Goal: Information Seeking & Learning: Compare options

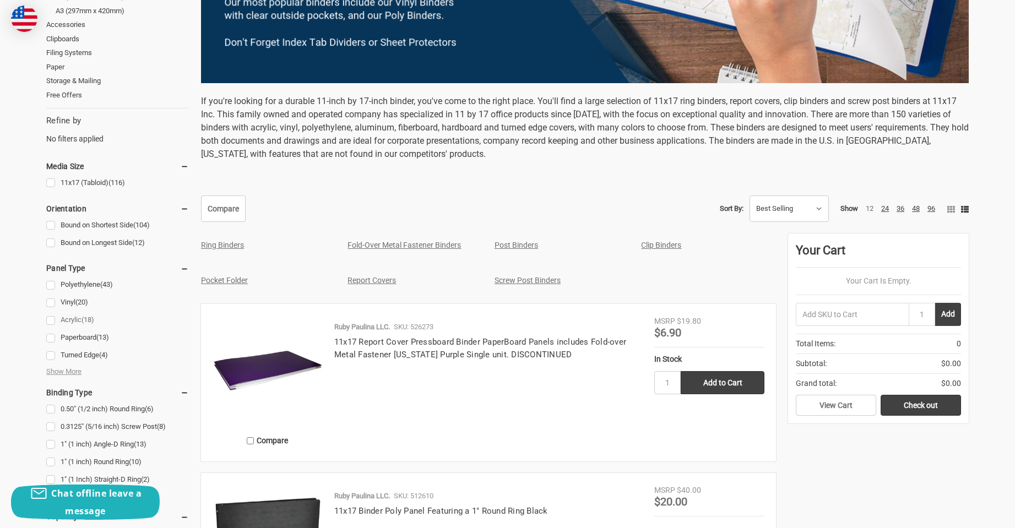
scroll to position [386, 0]
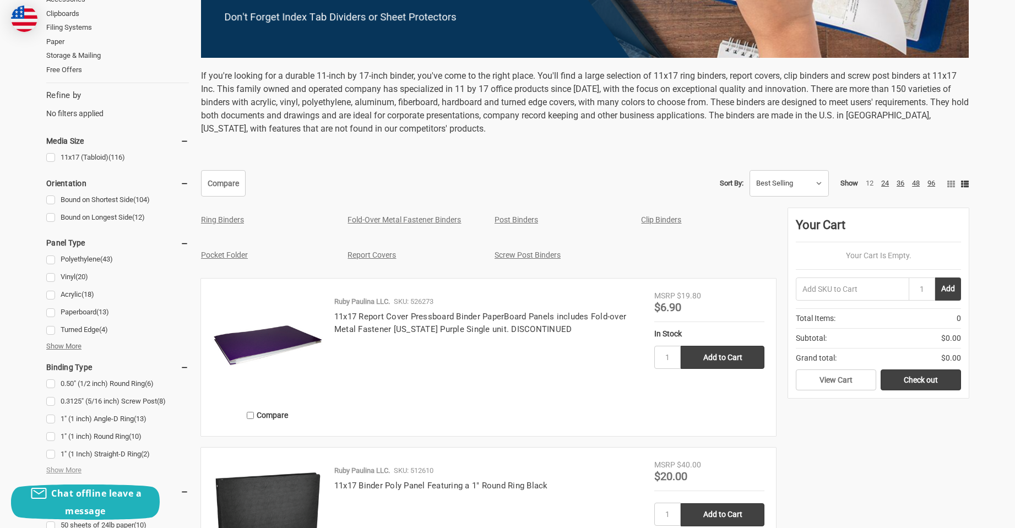
click at [74, 349] on span "Show More" at bounding box center [63, 346] width 35 height 11
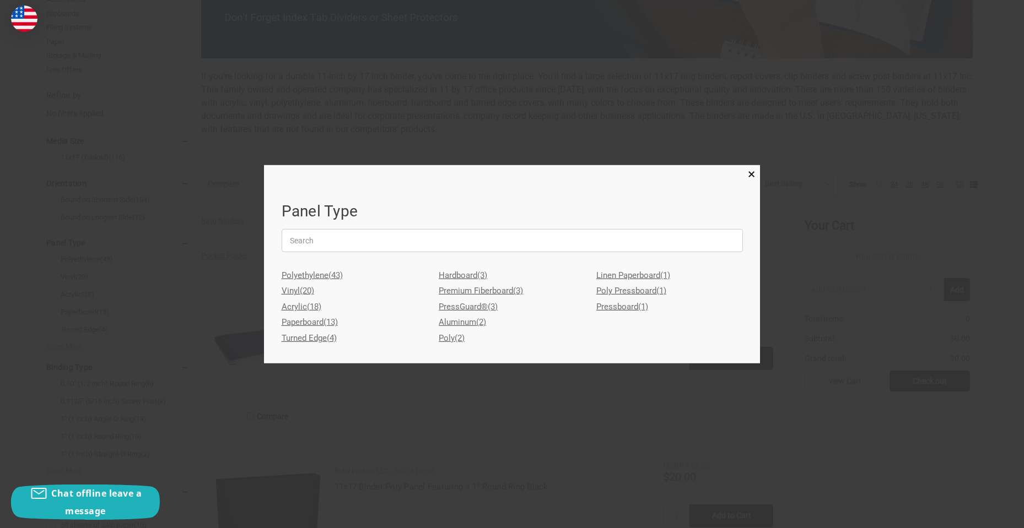
click at [456, 321] on link "Aluminum (2)" at bounding box center [512, 323] width 147 height 16
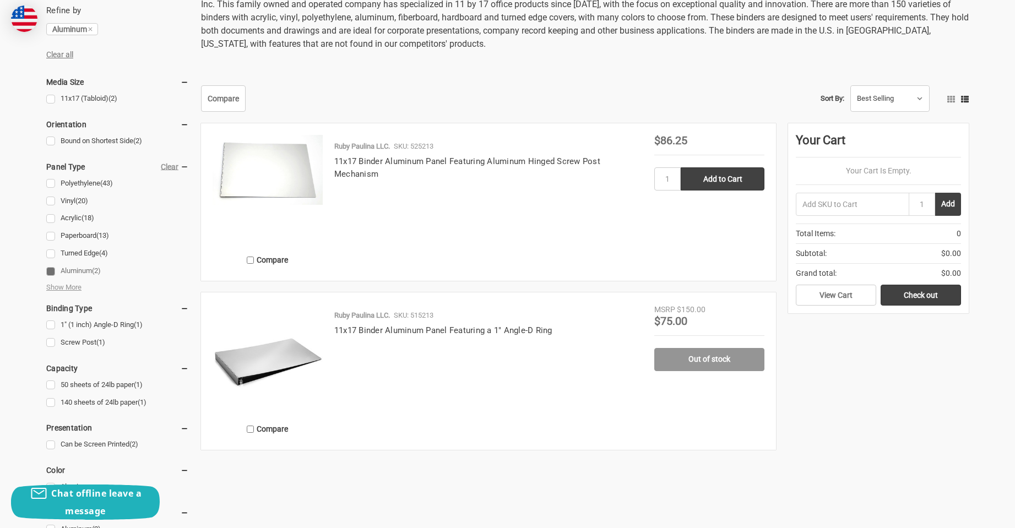
scroll to position [496, 0]
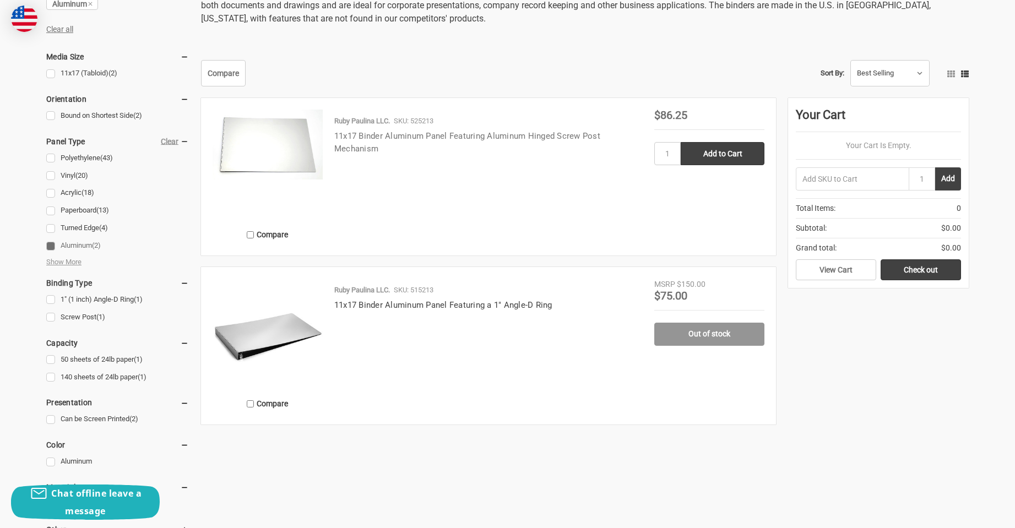
click at [459, 136] on link "11x17 Binder Aluminum Panel Featuring Aluminum Hinged Screw Post Mechanism" at bounding box center [467, 142] width 266 height 23
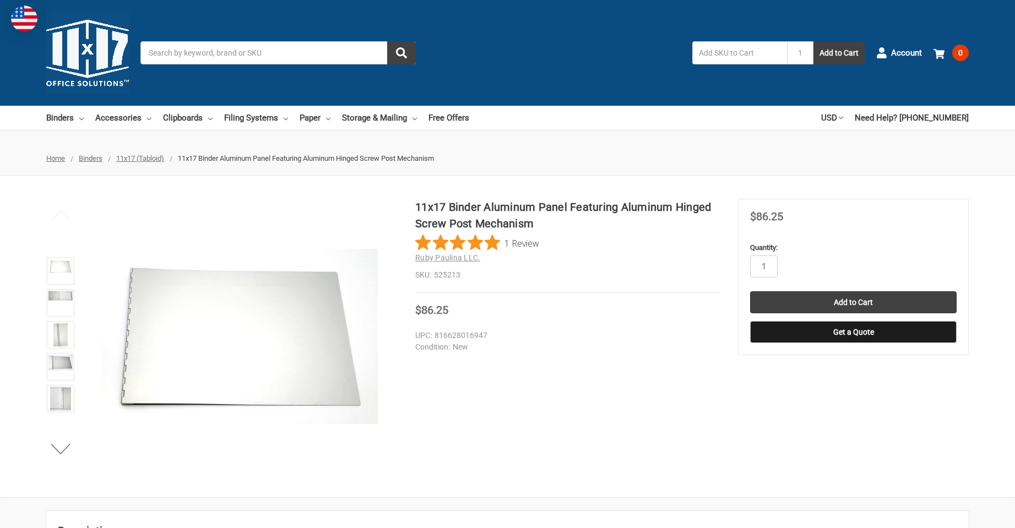
click at [57, 304] on link at bounding box center [61, 303] width 28 height 28
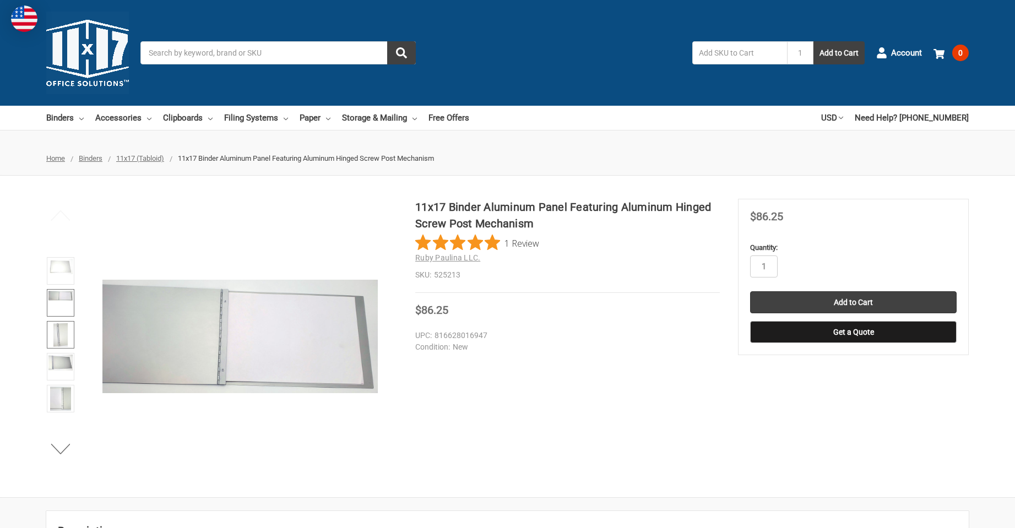
click at [58, 331] on img at bounding box center [60, 335] width 14 height 24
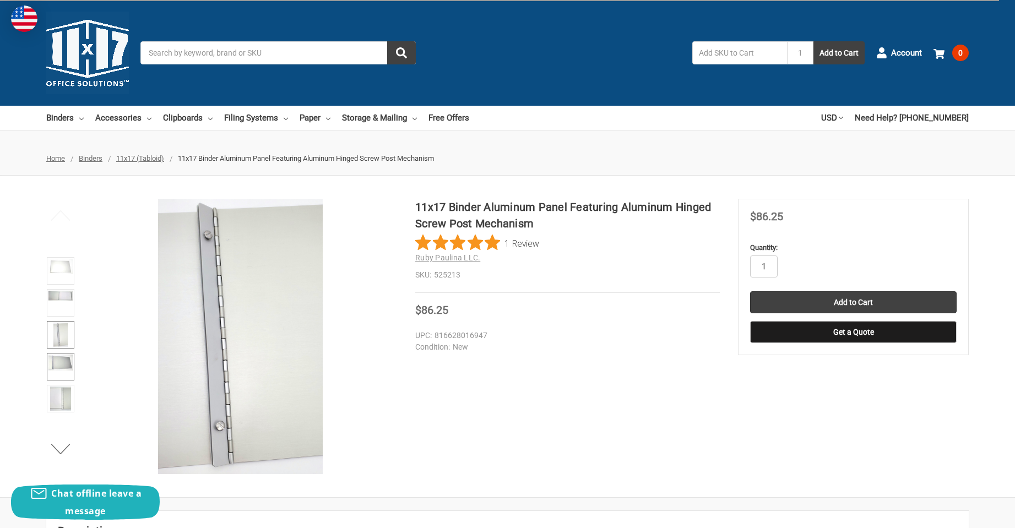
click at [61, 369] on img at bounding box center [60, 363] width 24 height 16
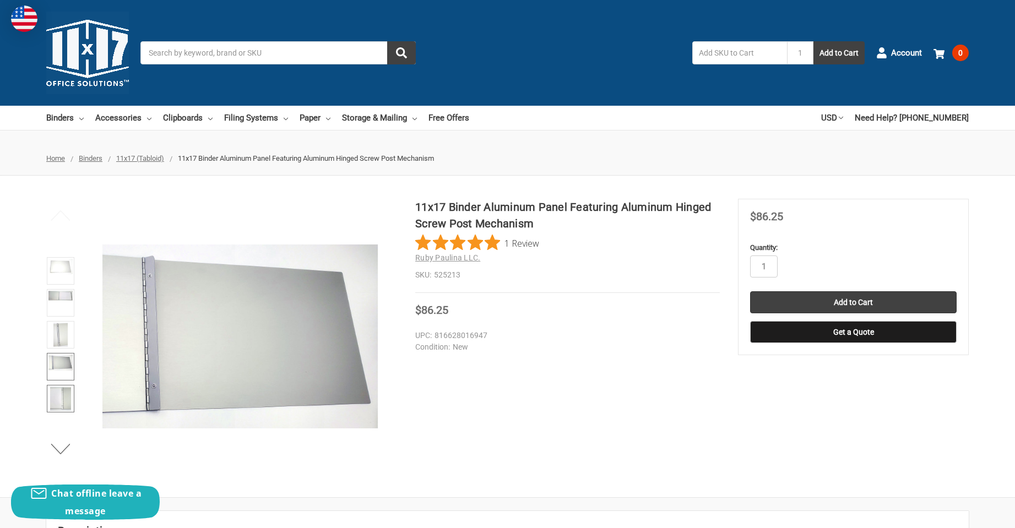
click at [57, 406] on img at bounding box center [60, 399] width 20 height 24
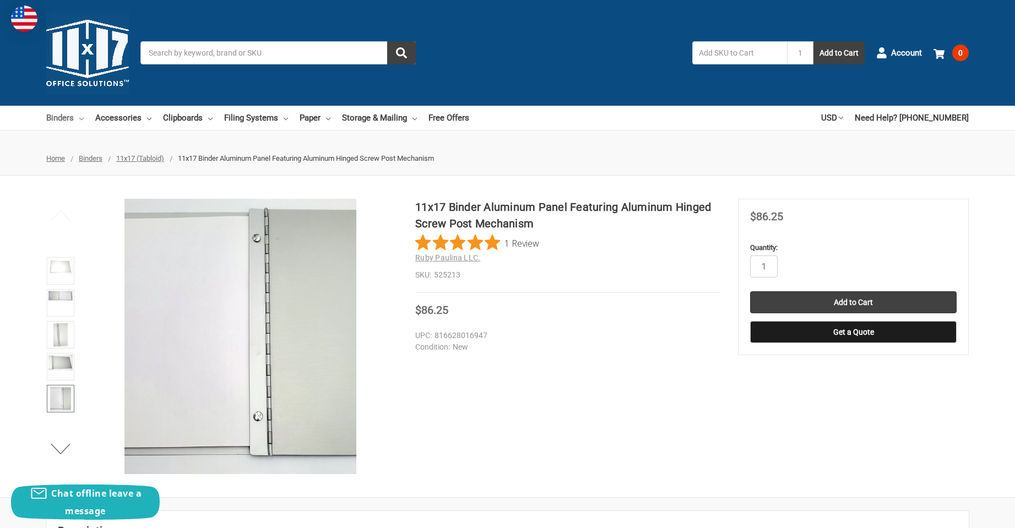
click at [82, 117] on icon at bounding box center [81, 119] width 4 height 4
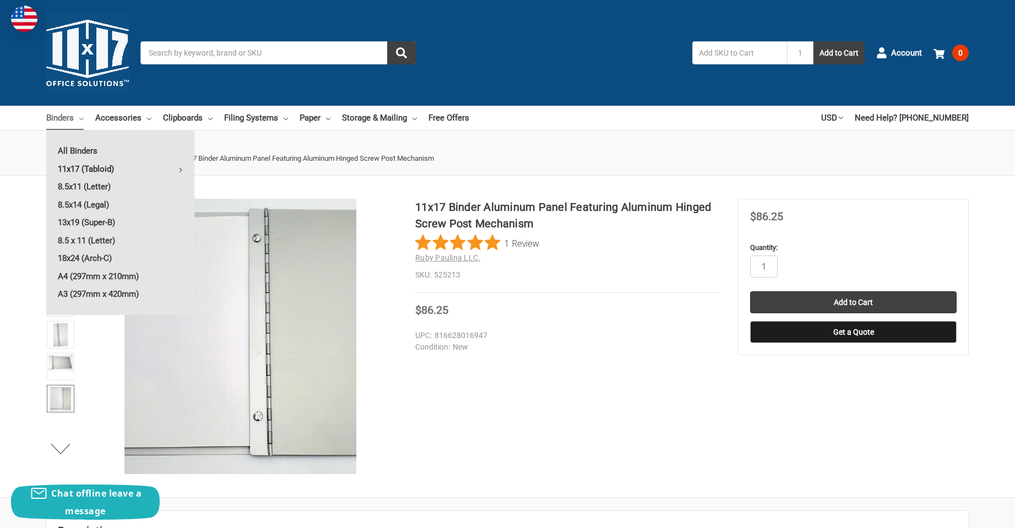
click at [184, 172] on link "11x17 (Tabloid)" at bounding box center [120, 169] width 148 height 18
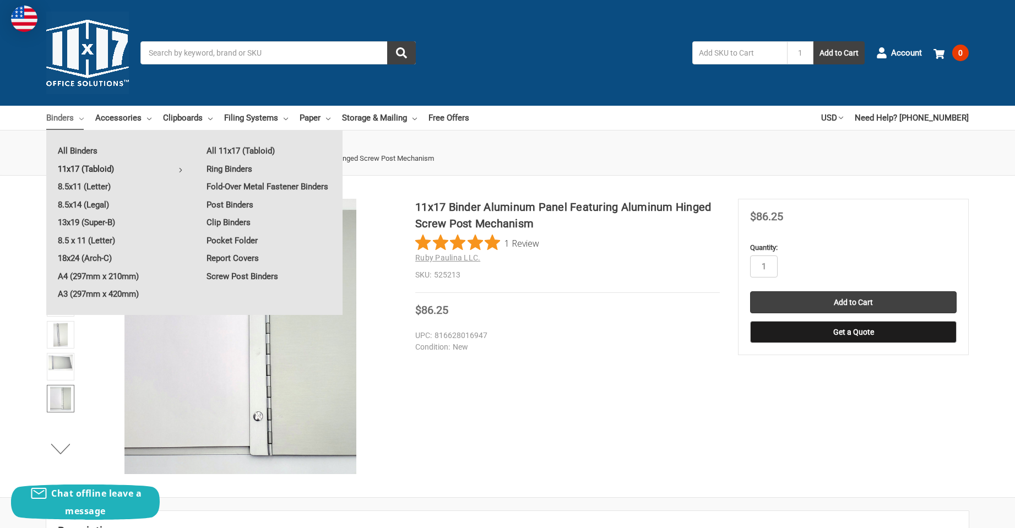
click at [564, 74] on div "Toggle menu Search 1 Add to Cart Account 0 Your Cart Your Cart Is Empty. Total …" at bounding box center [507, 53] width 1015 height 106
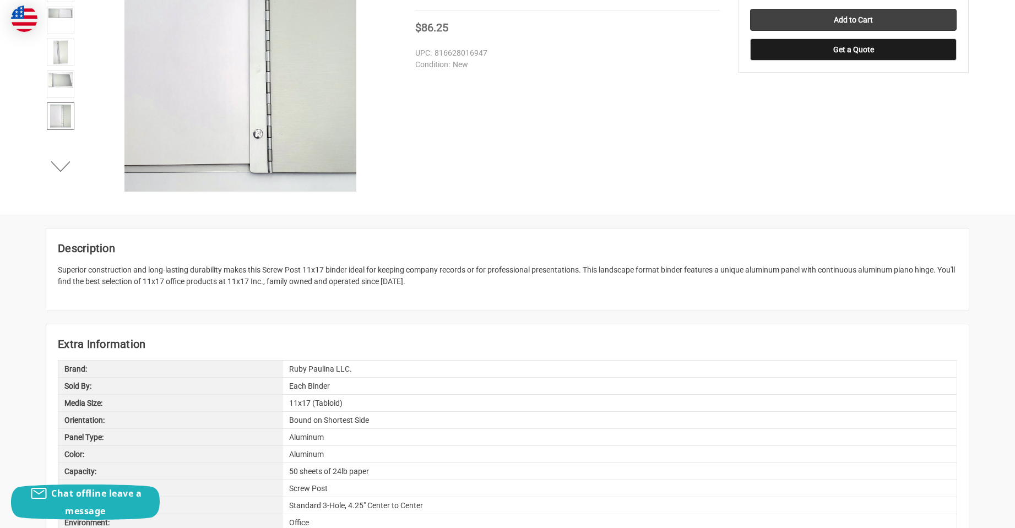
scroll to position [275, 0]
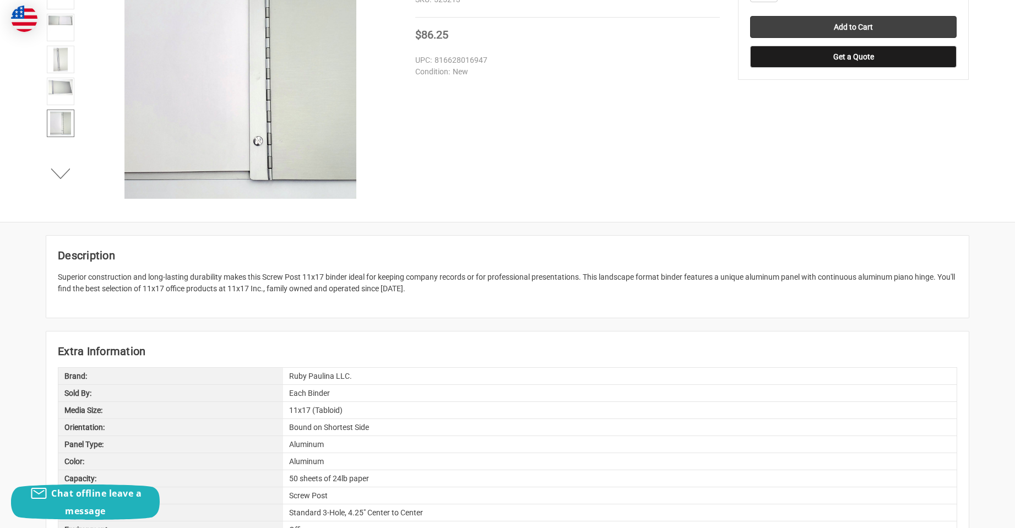
click at [556, 240] on article "Description Superior construction and long-lasting durability makes this Screw …" at bounding box center [507, 277] width 923 height 82
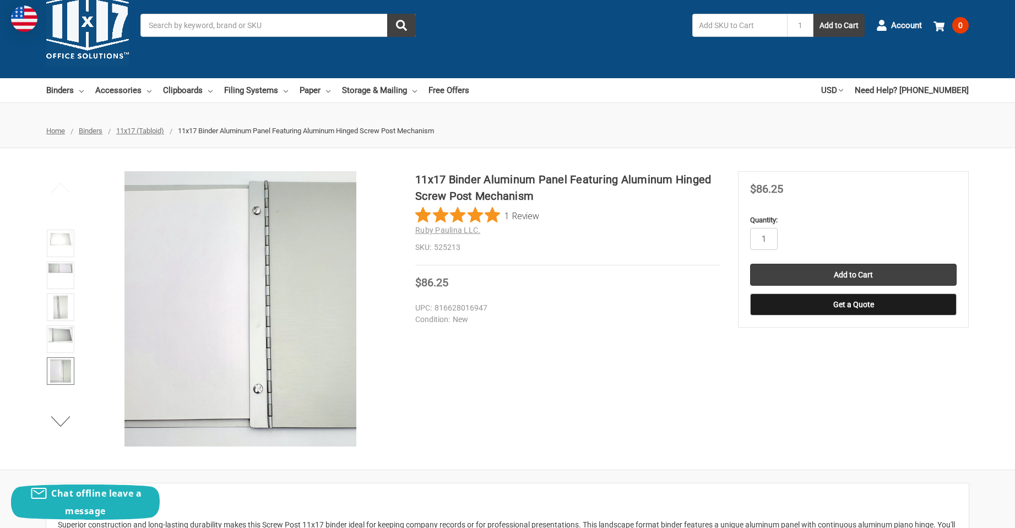
scroll to position [0, 0]
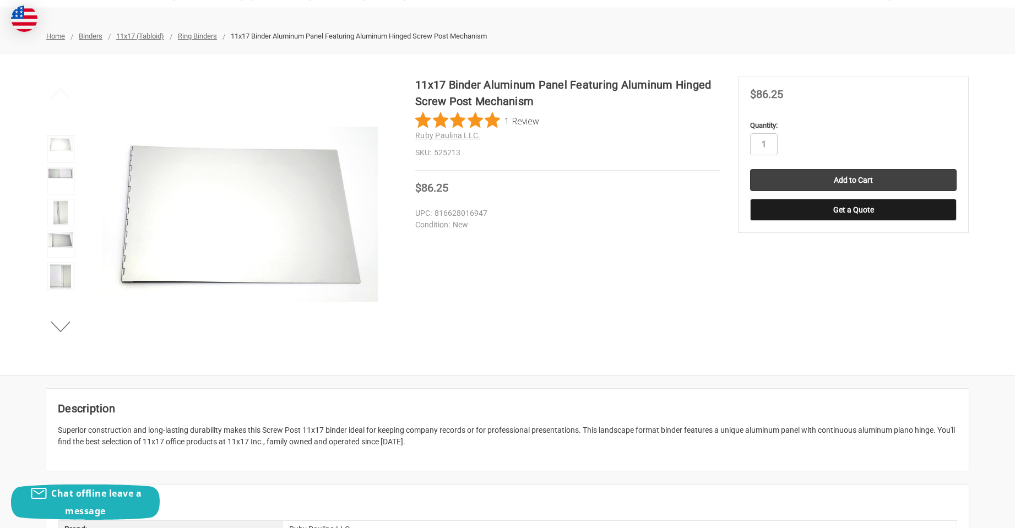
scroll to position [110, 0]
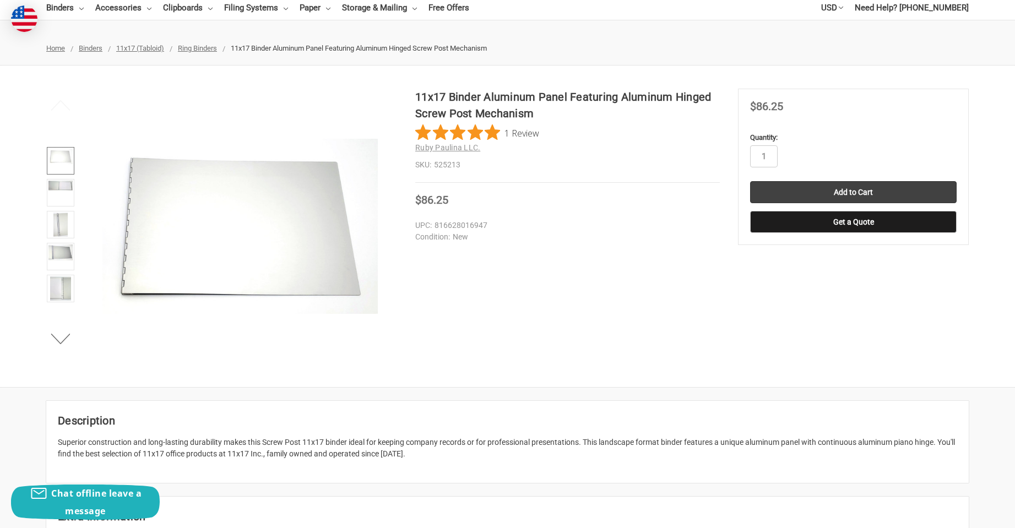
click at [56, 164] on img at bounding box center [60, 156] width 24 height 15
click at [61, 191] on img at bounding box center [60, 186] width 24 height 10
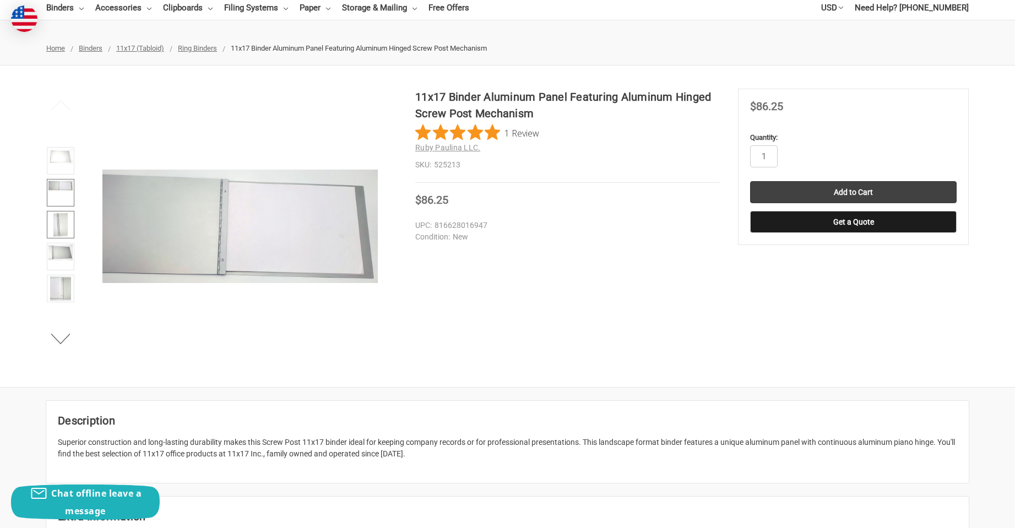
click at [62, 213] on img at bounding box center [60, 225] width 14 height 24
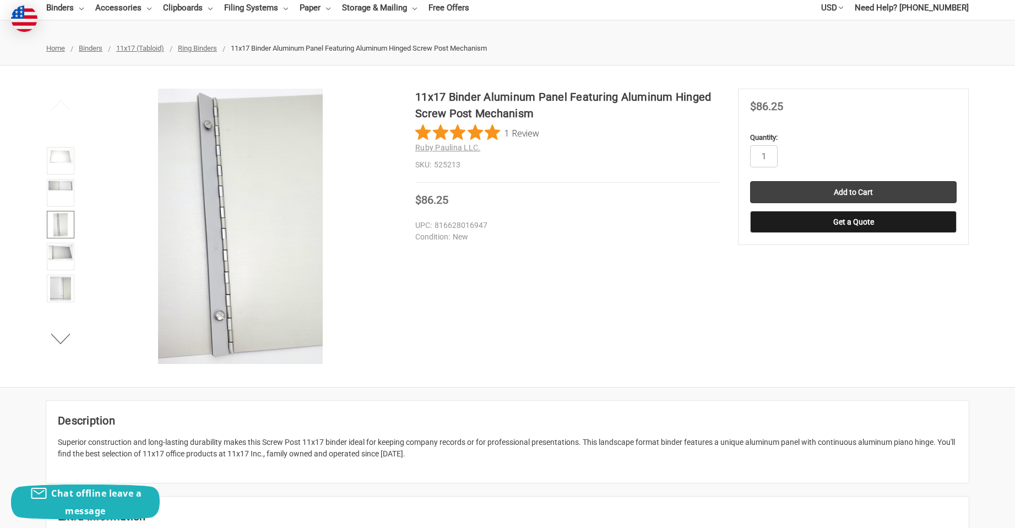
click at [62, 237] on link at bounding box center [61, 225] width 28 height 28
click at [58, 264] on link at bounding box center [61, 257] width 28 height 28
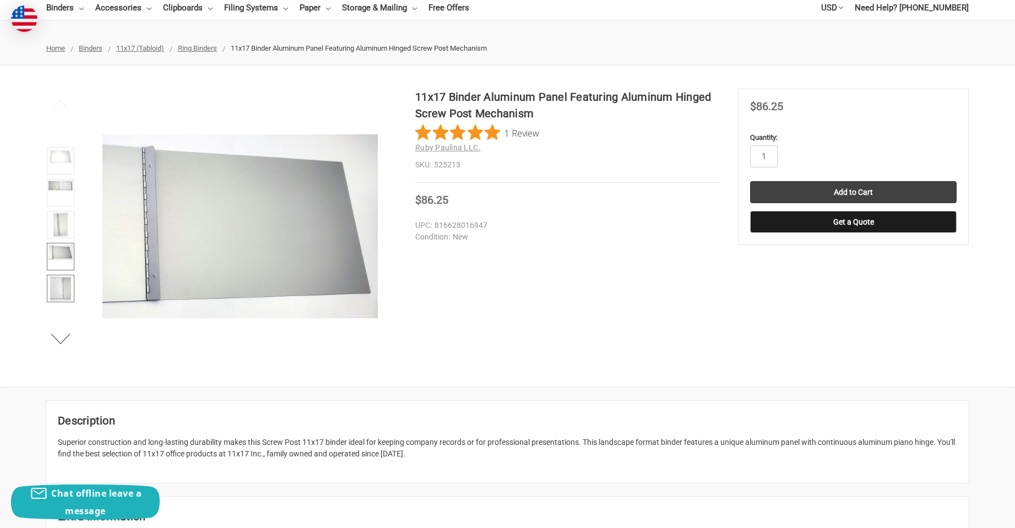
click at [58, 293] on img at bounding box center [60, 289] width 20 height 24
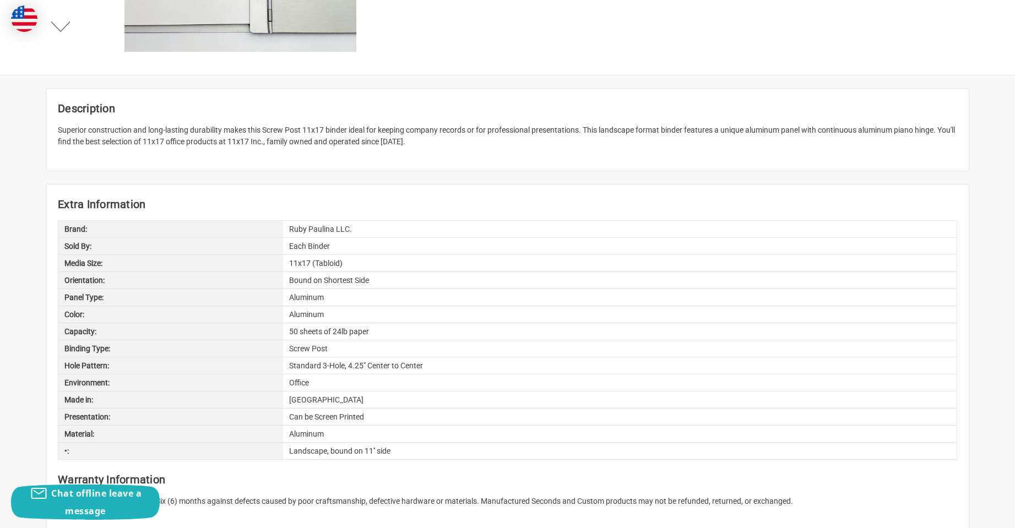
scroll to position [496, 0]
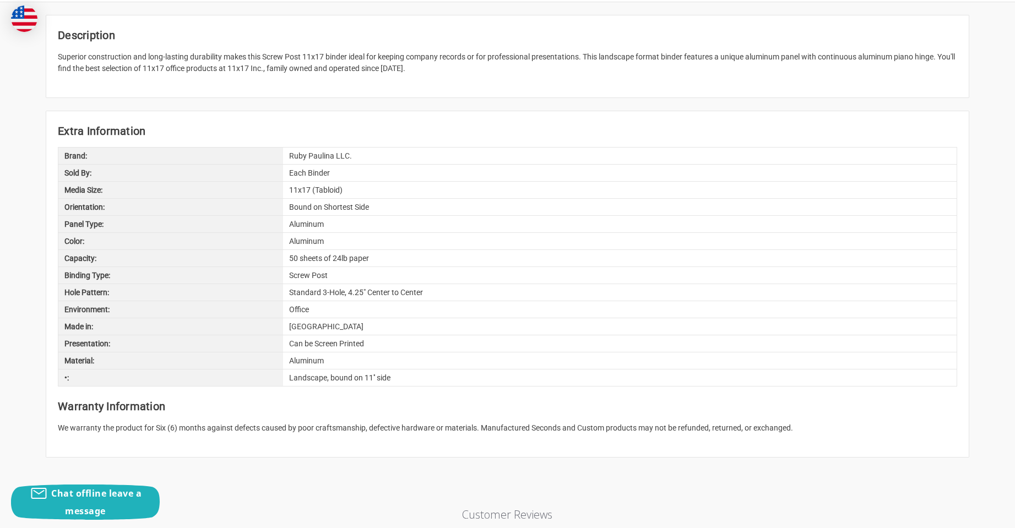
click at [320, 266] on div "50 sheets of 24lb paper" at bounding box center [620, 258] width 674 height 17
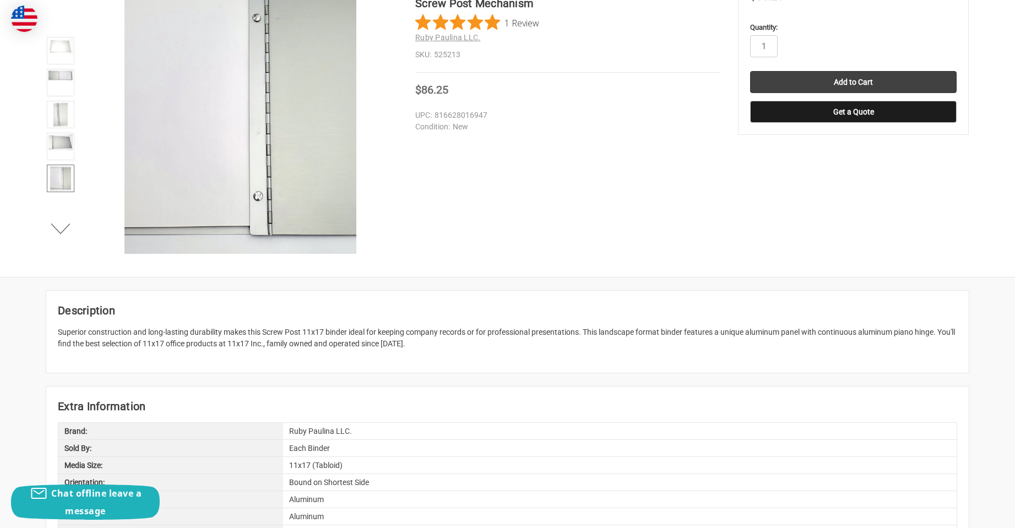
scroll to position [55, 0]
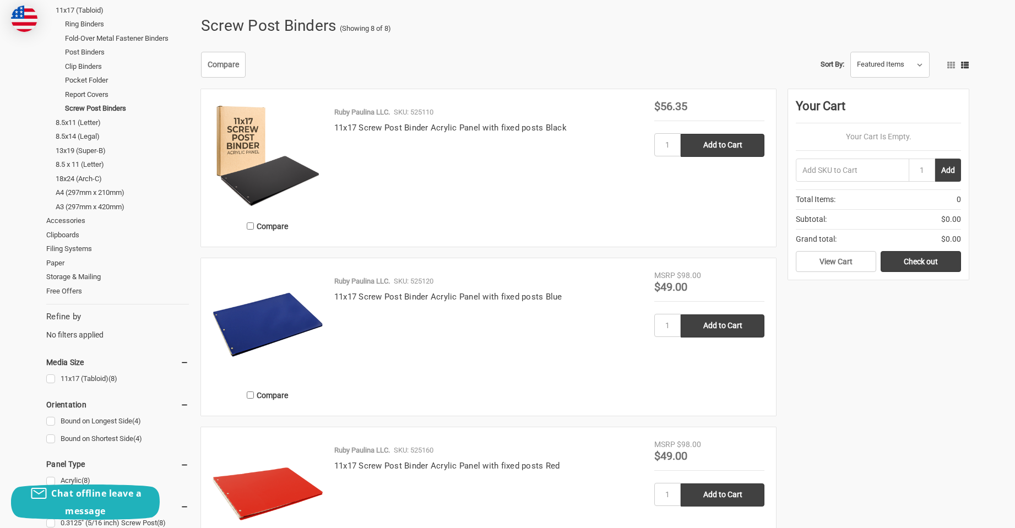
scroll to position [165, 0]
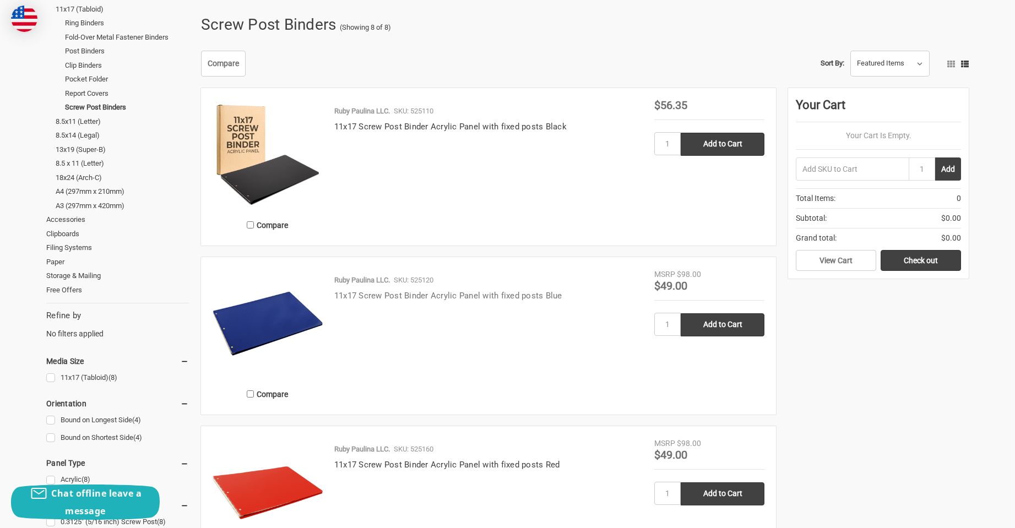
click at [404, 291] on link "11x17 Screw Post Binder Acrylic Panel with fixed posts Blue" at bounding box center [448, 296] width 228 height 10
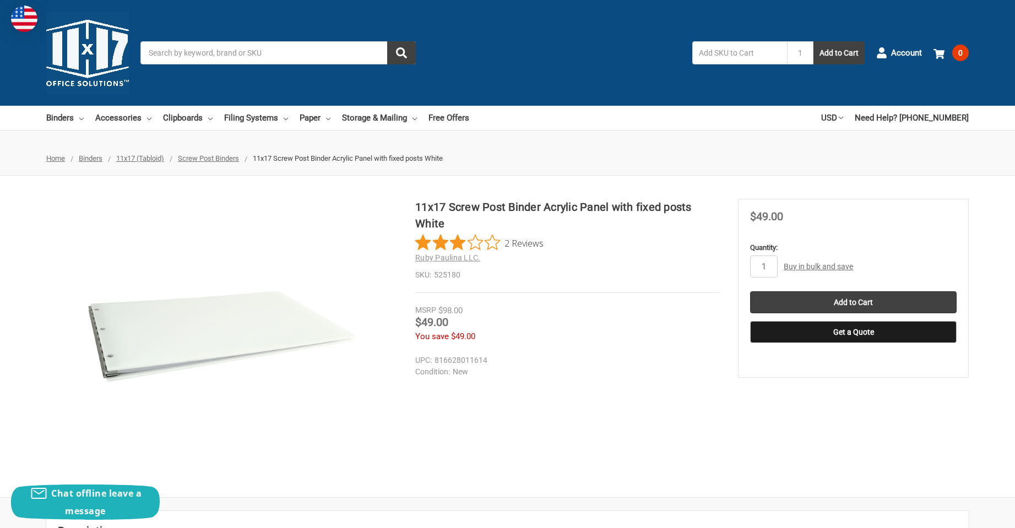
click at [214, 160] on span "Screw Post Binders" at bounding box center [208, 158] width 61 height 8
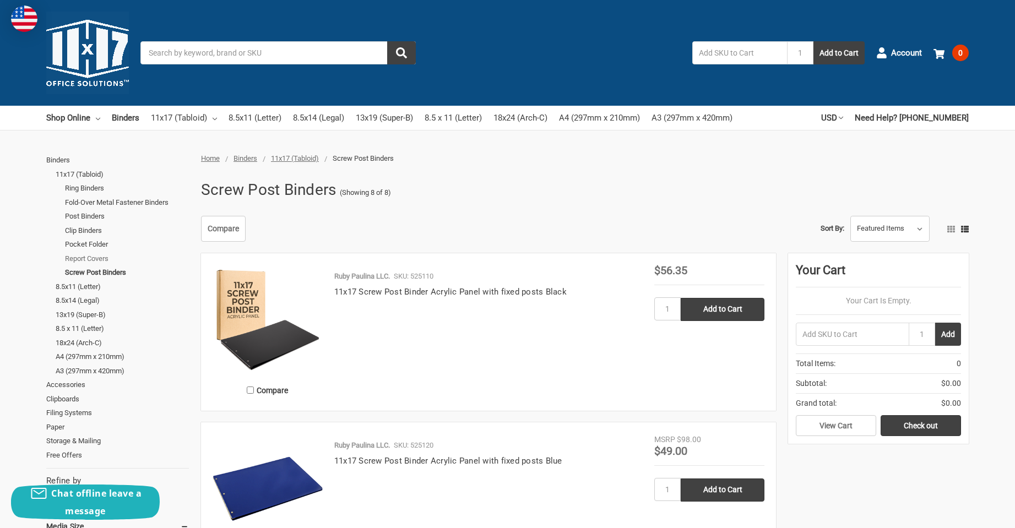
click at [76, 259] on link "Report Covers" at bounding box center [127, 259] width 124 height 14
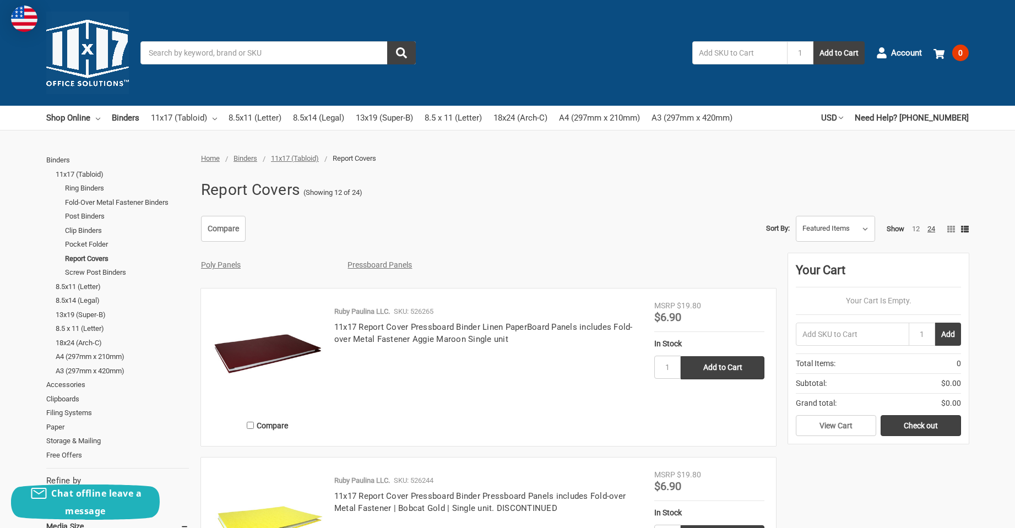
click at [72, 41] on img at bounding box center [87, 53] width 83 height 83
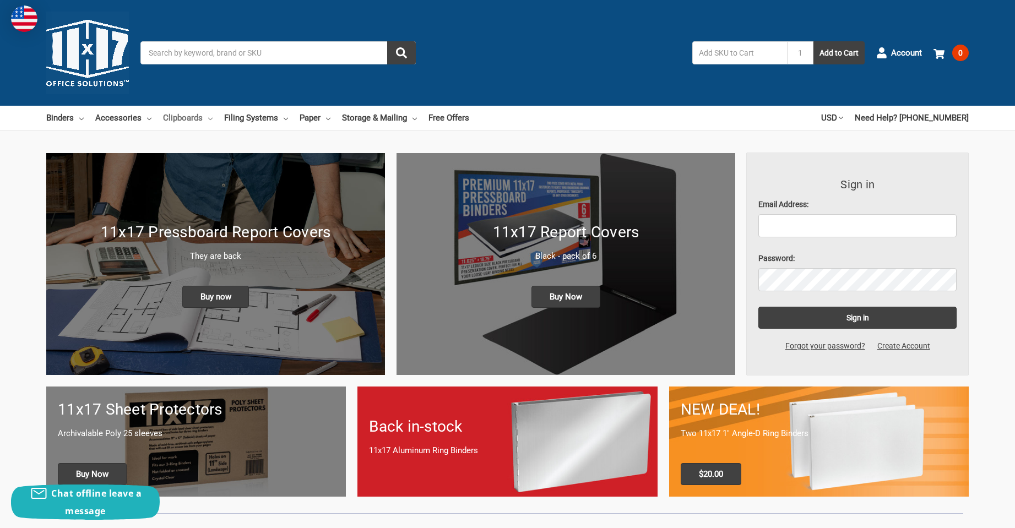
click at [194, 120] on link "Clipboards" at bounding box center [188, 118] width 50 height 24
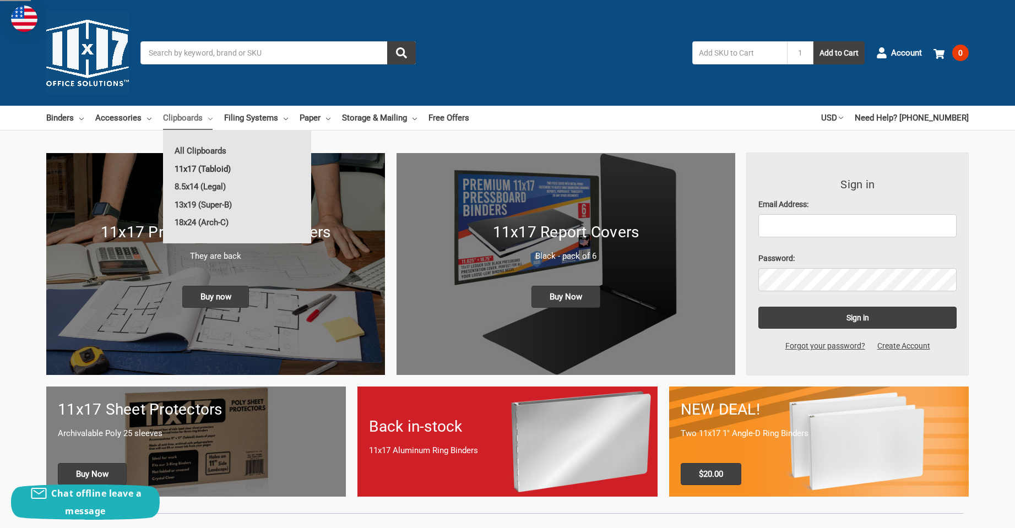
click at [194, 164] on link "11x17 (Tabloid)" at bounding box center [237, 169] width 148 height 18
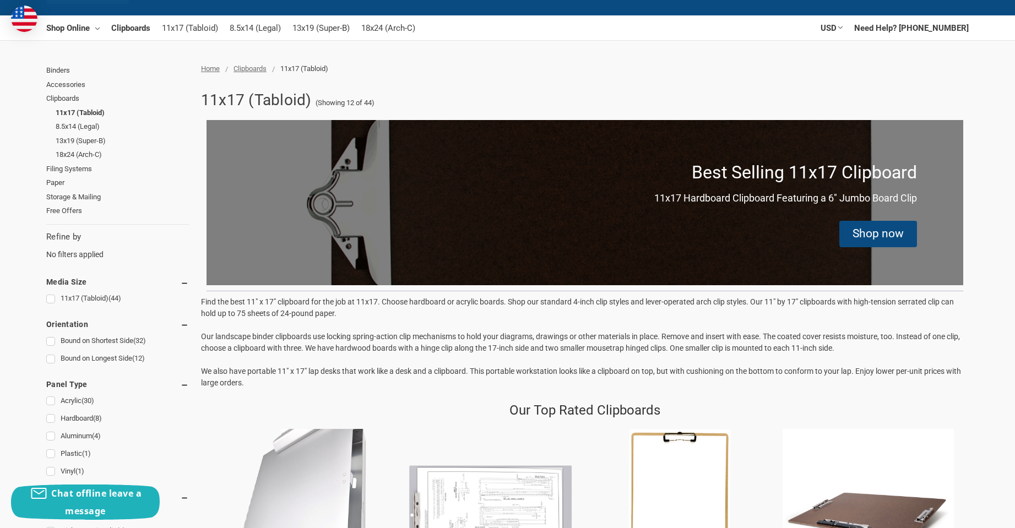
scroll to position [110, 0]
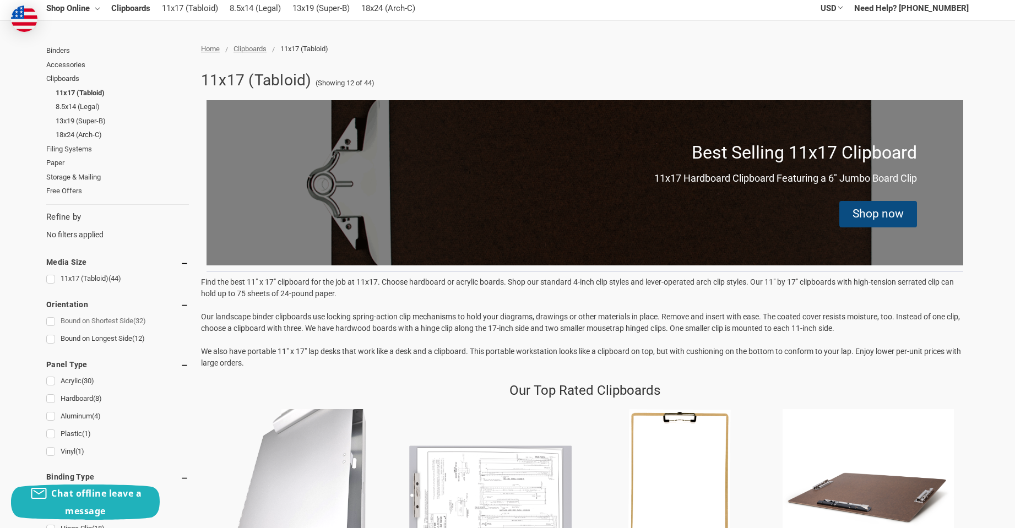
click at [133, 320] on link "Bound on Shortest Side (32)" at bounding box center [117, 321] width 143 height 15
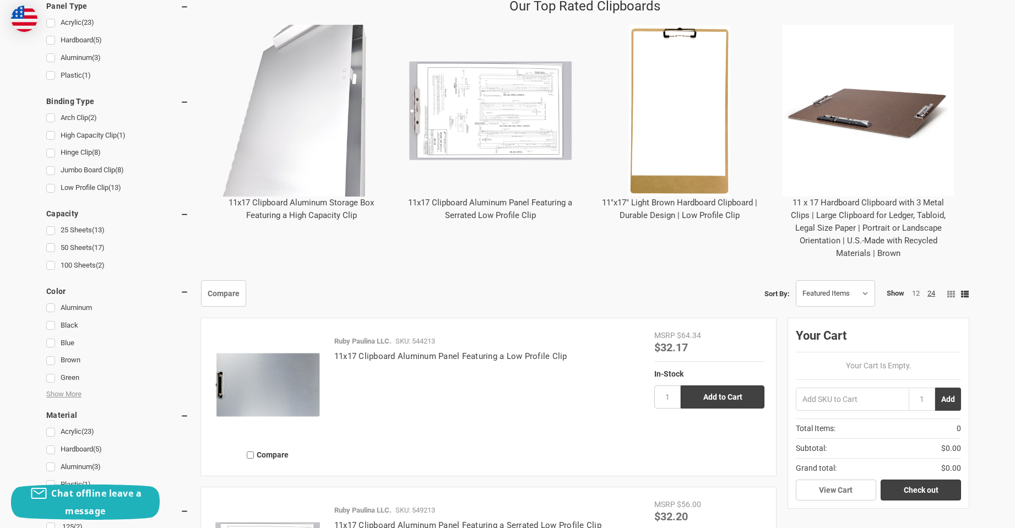
scroll to position [496, 0]
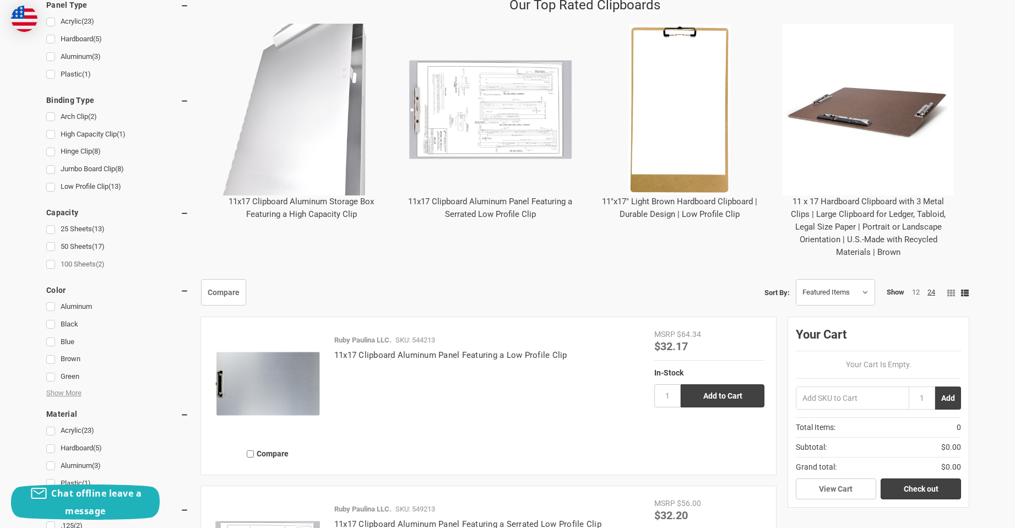
click at [48, 268] on link "100 Sheets (2)" at bounding box center [117, 264] width 143 height 15
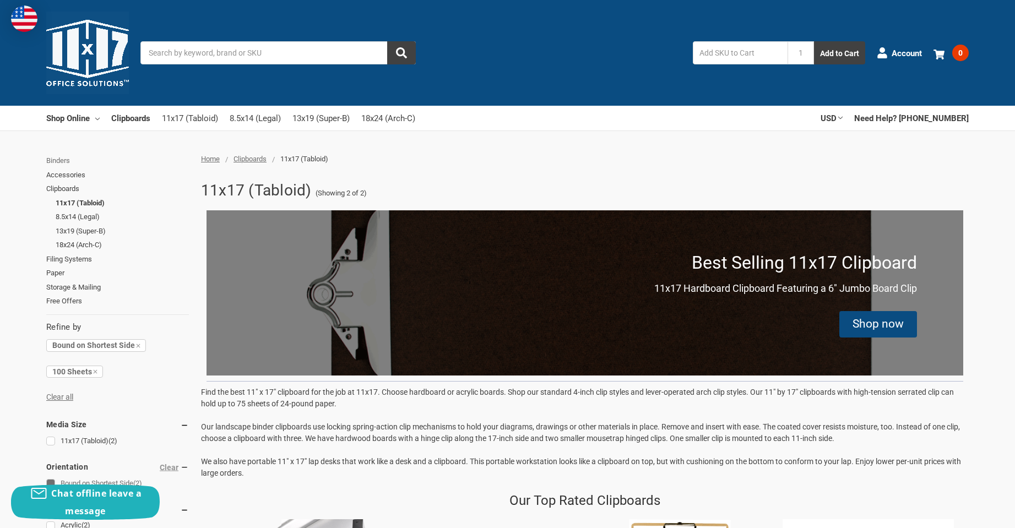
click at [60, 161] on link "Binders" at bounding box center [117, 161] width 143 height 14
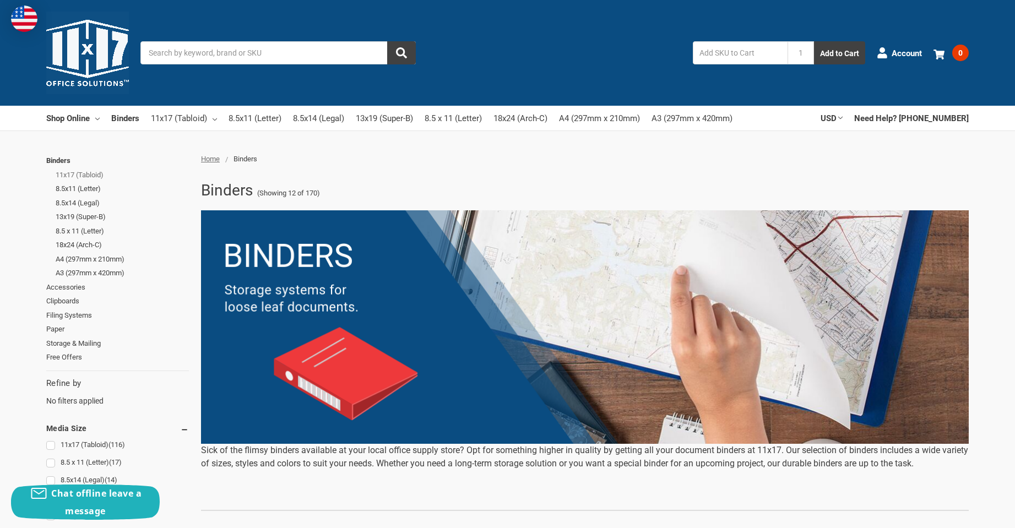
click at [66, 180] on link "11x17 (Tabloid)" at bounding box center [122, 175] width 133 height 14
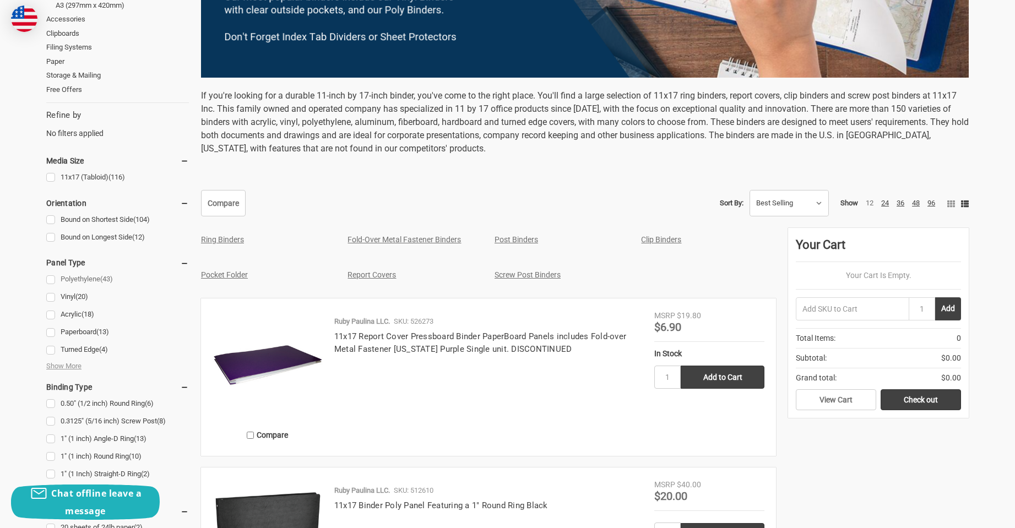
scroll to position [386, 0]
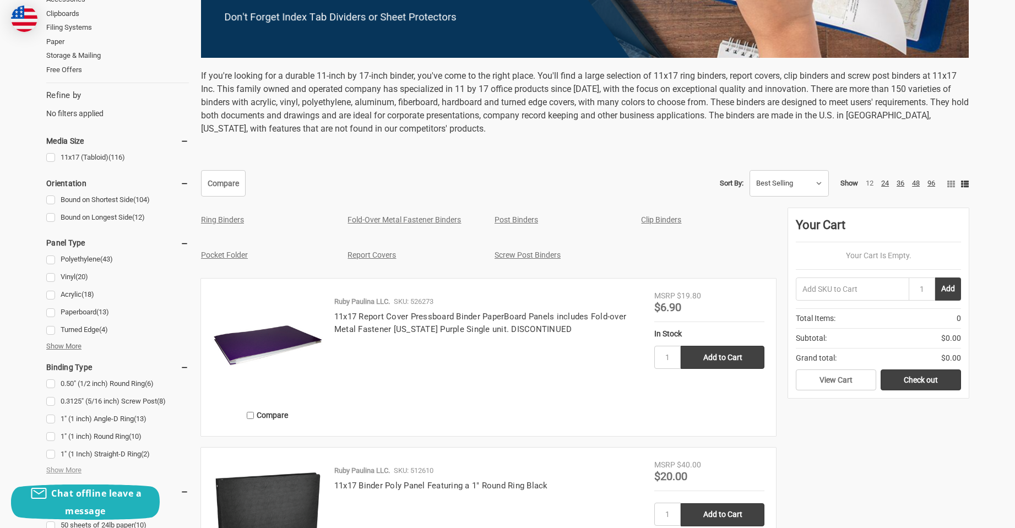
click at [65, 348] on span "Show More" at bounding box center [63, 346] width 35 height 11
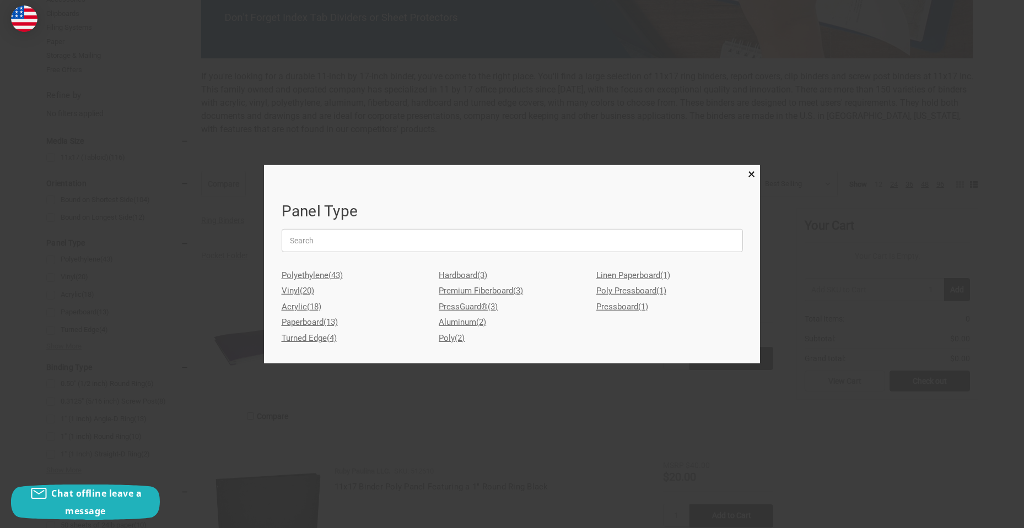
click at [463, 290] on link "Premium Fiberboard (3)" at bounding box center [512, 291] width 147 height 16
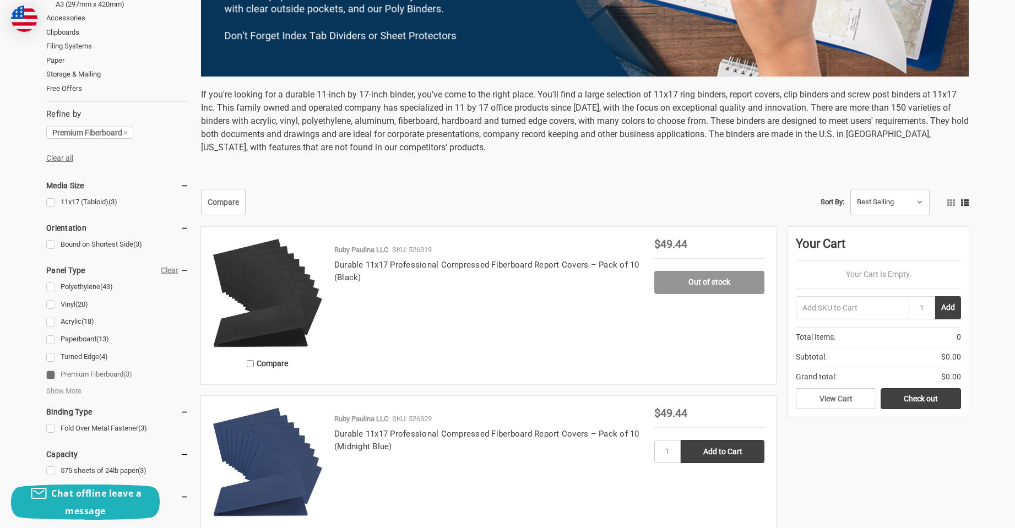
scroll to position [496, 0]
